Goal: Information Seeking & Learning: Learn about a topic

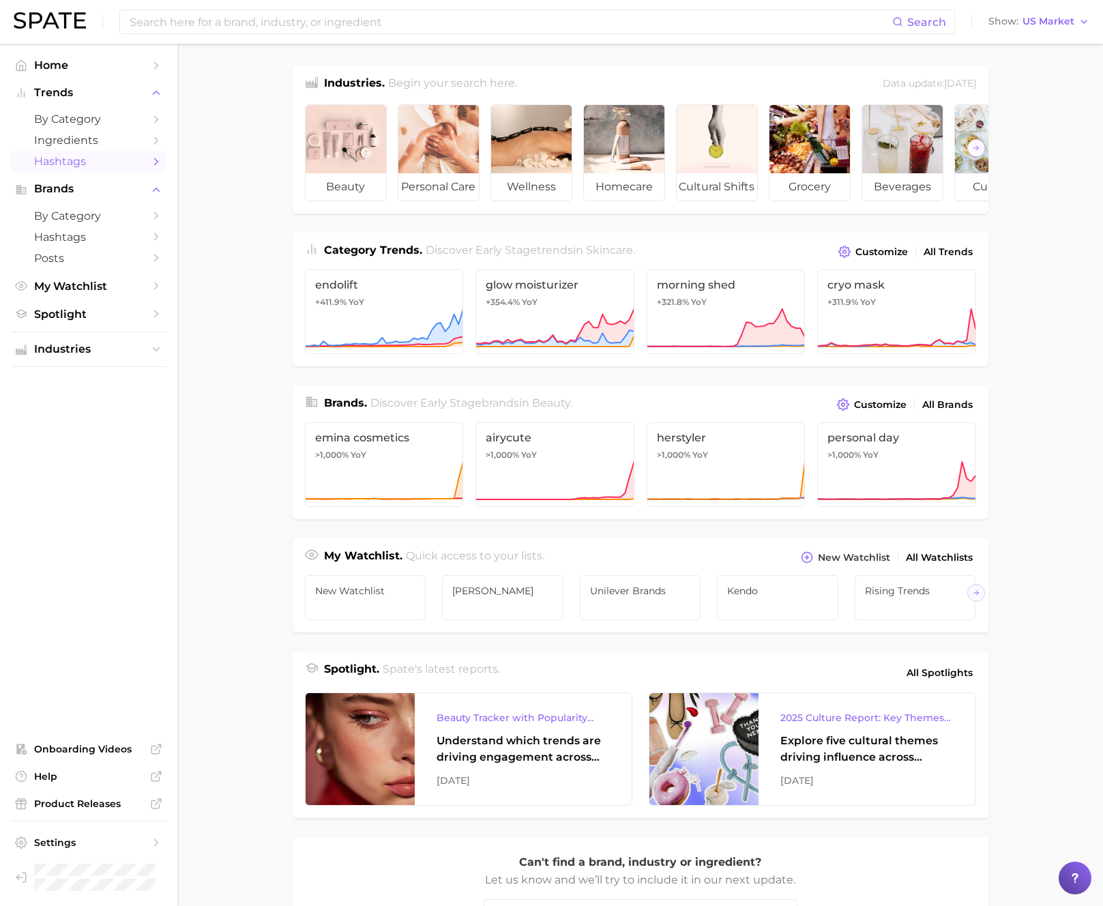
click at [128, 158] on span "Hashtags" at bounding box center [88, 161] width 109 height 13
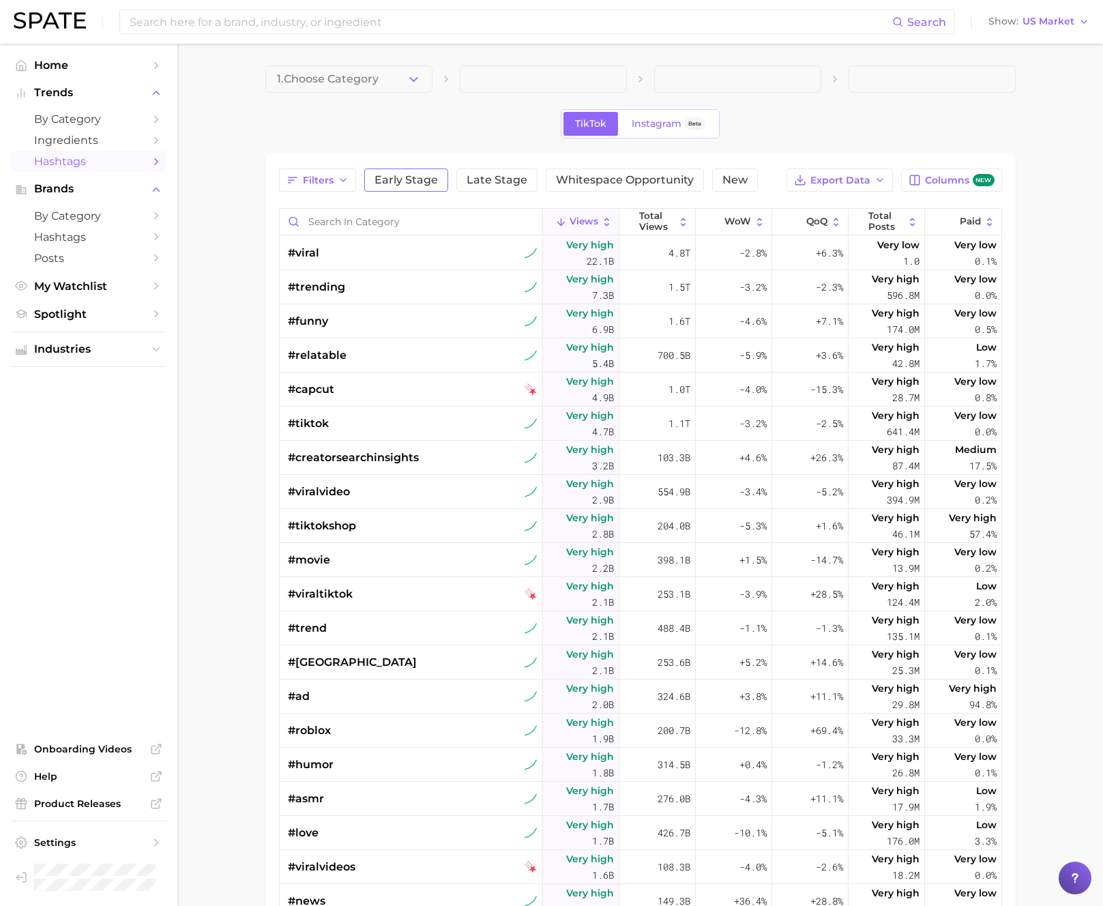
click at [411, 181] on span "Early Stage" at bounding box center [405, 180] width 63 height 11
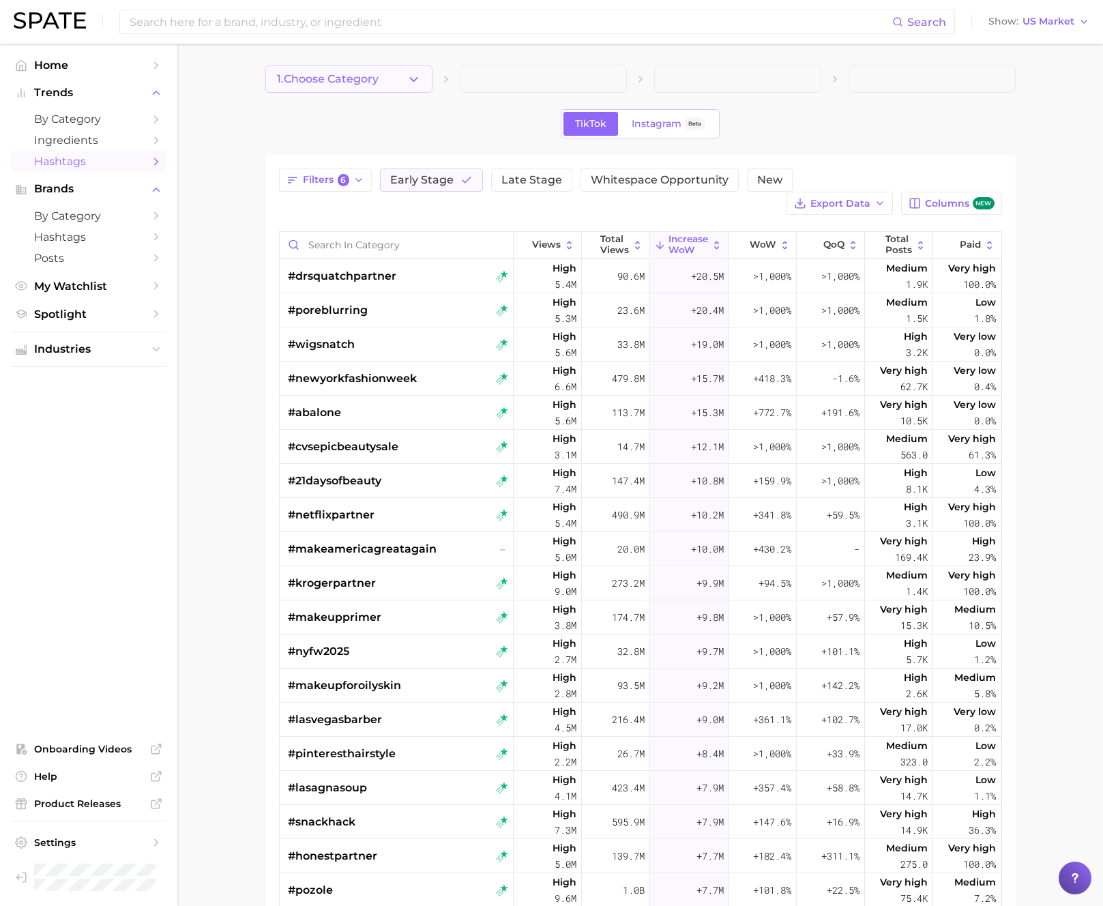
click at [377, 89] on button "1. Choose Category" at bounding box center [348, 78] width 167 height 27
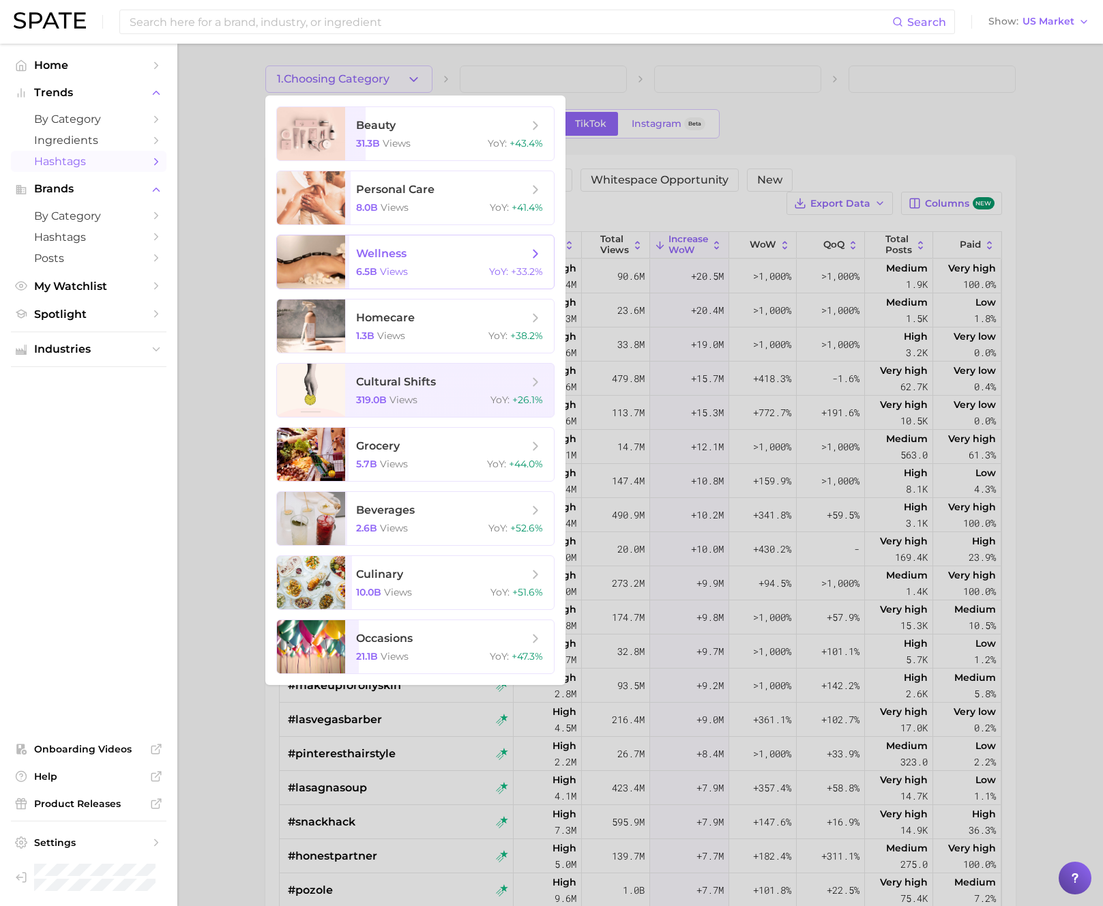
click at [447, 256] on span "wellness" at bounding box center [442, 253] width 172 height 15
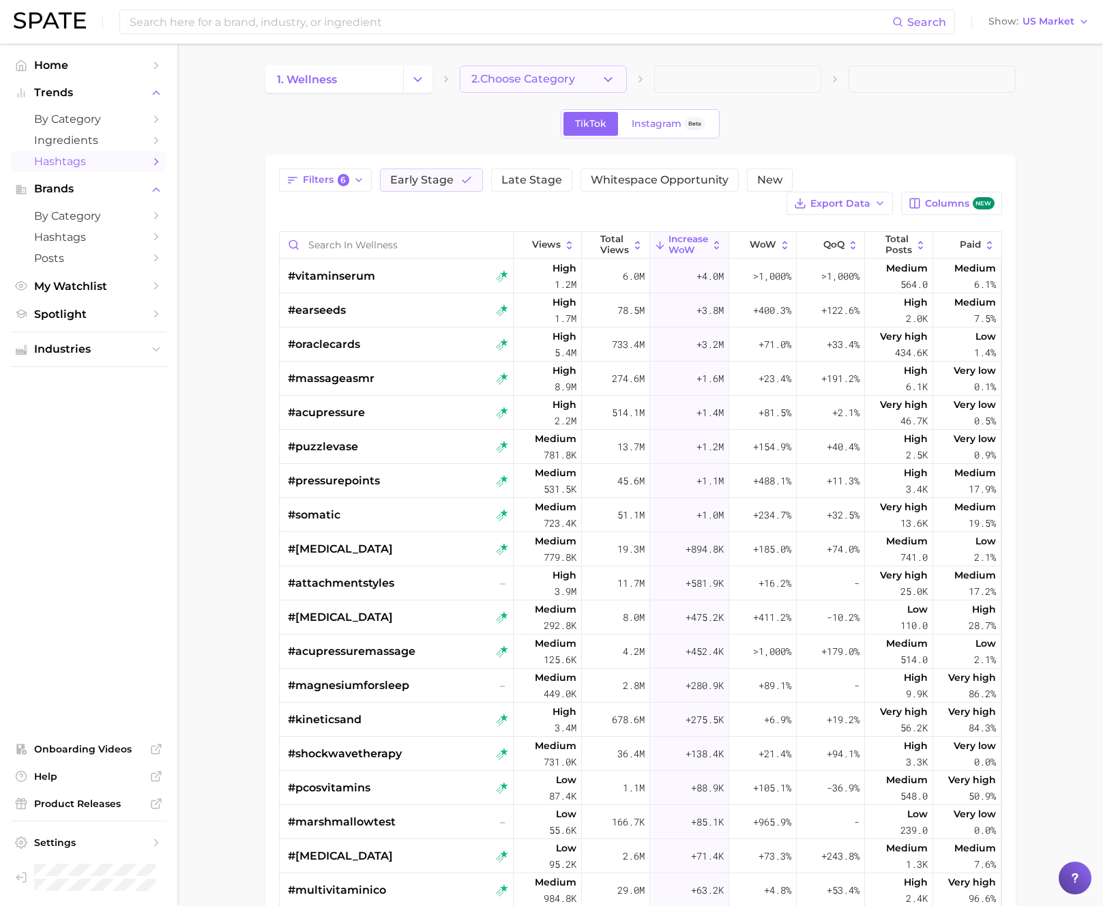
click at [552, 75] on span "2. Choose Category" at bounding box center [523, 79] width 104 height 12
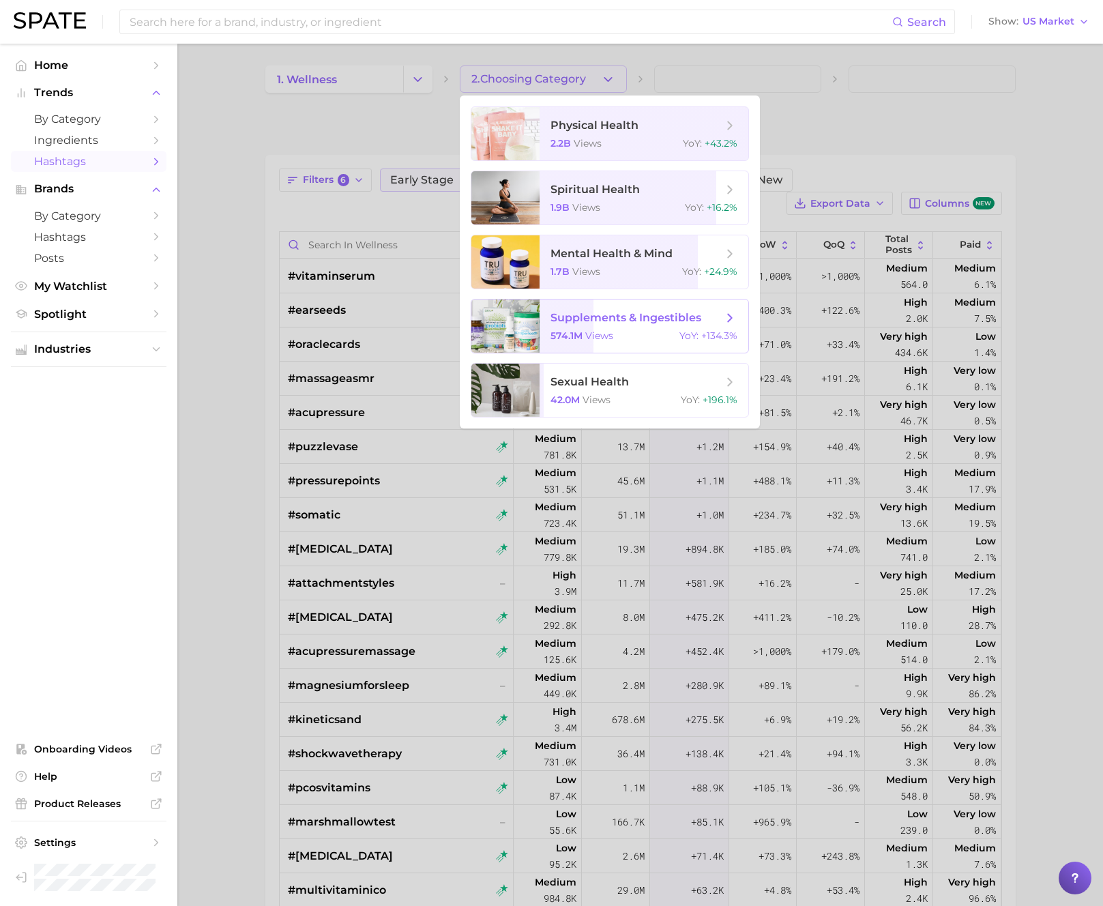
click at [612, 324] on span "supplements & ingestibles" at bounding box center [636, 317] width 172 height 15
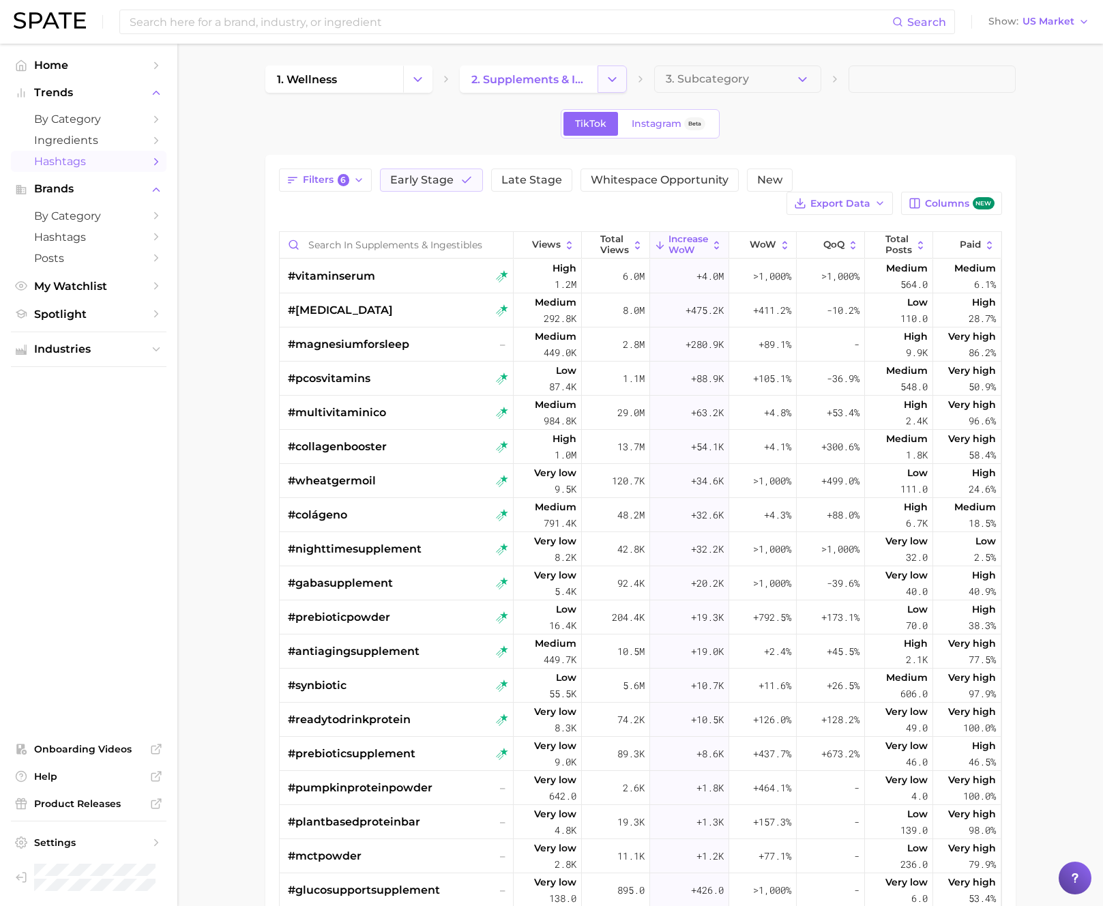
click at [611, 77] on icon "Change Category" at bounding box center [612, 79] width 14 height 14
